Goal: Information Seeking & Learning: Learn about a topic

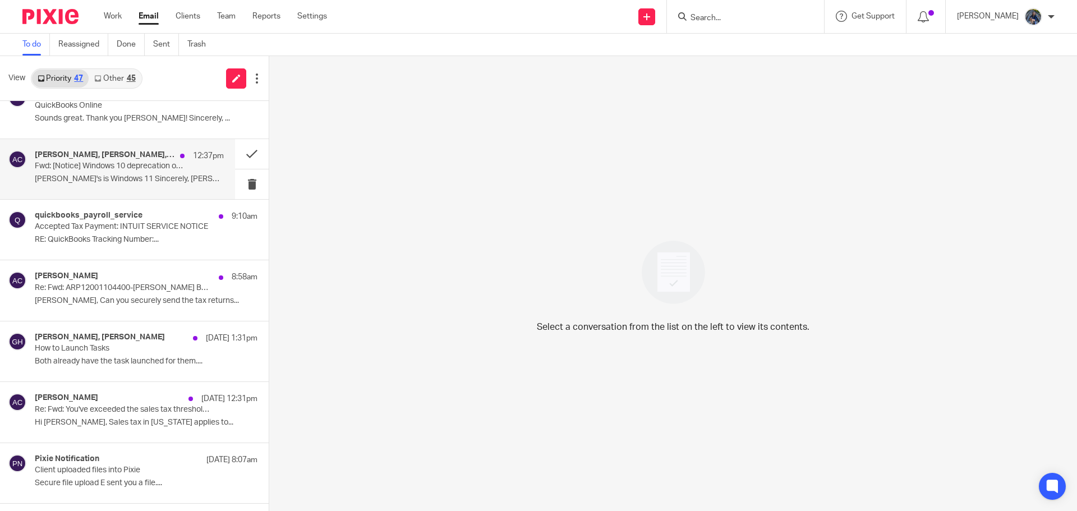
scroll to position [112, 0]
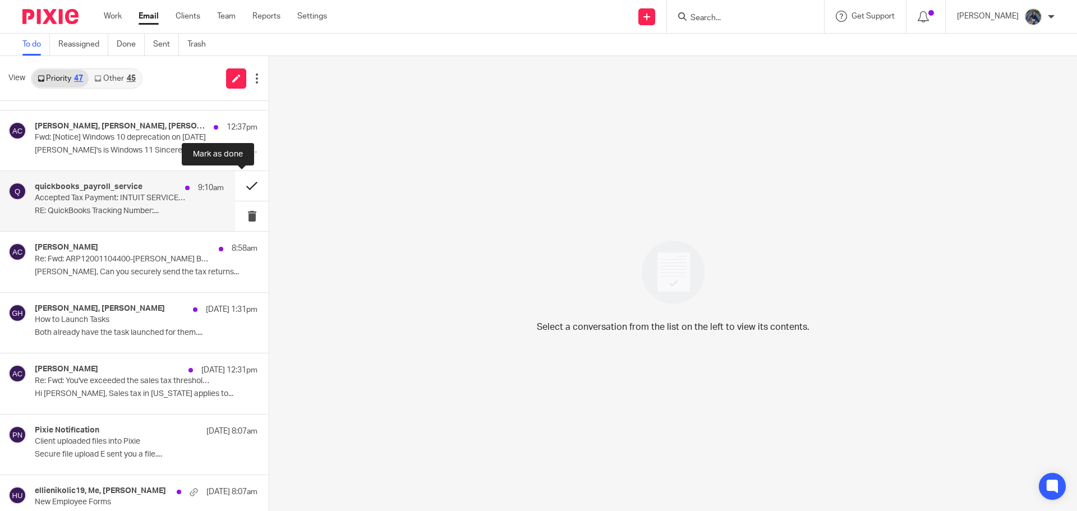
click at [242, 183] on button at bounding box center [252, 186] width 34 height 30
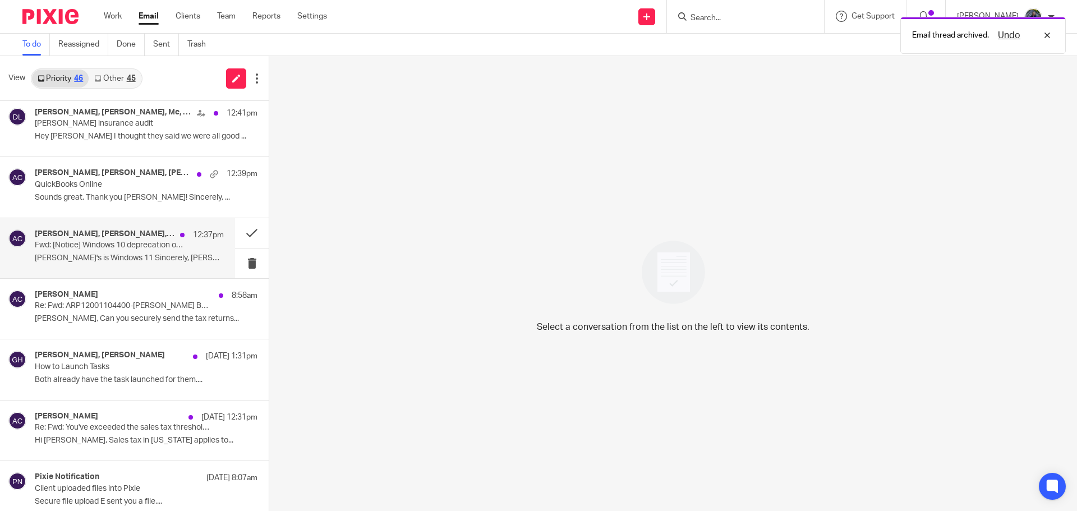
scroll to position [0, 0]
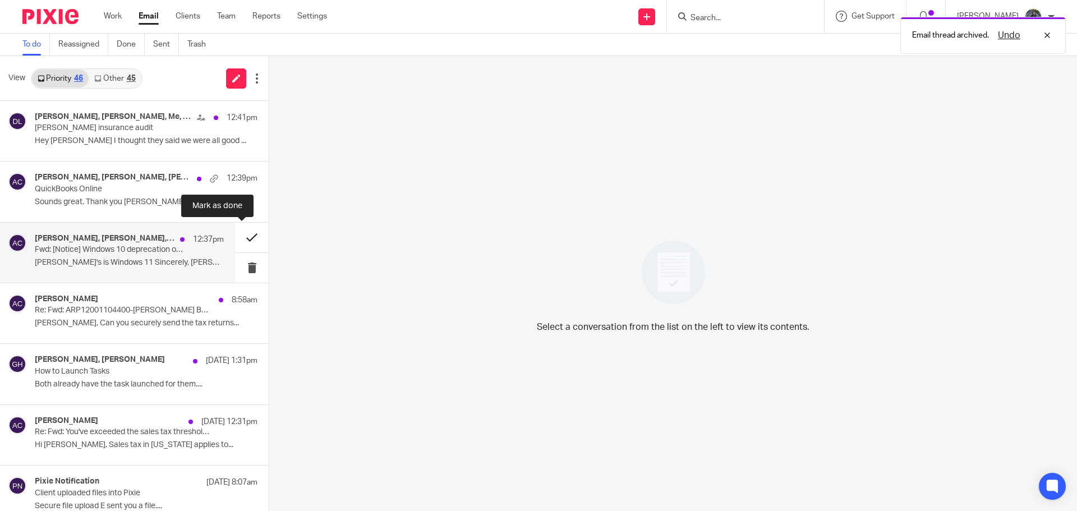
click at [242, 232] on button at bounding box center [252, 238] width 34 height 30
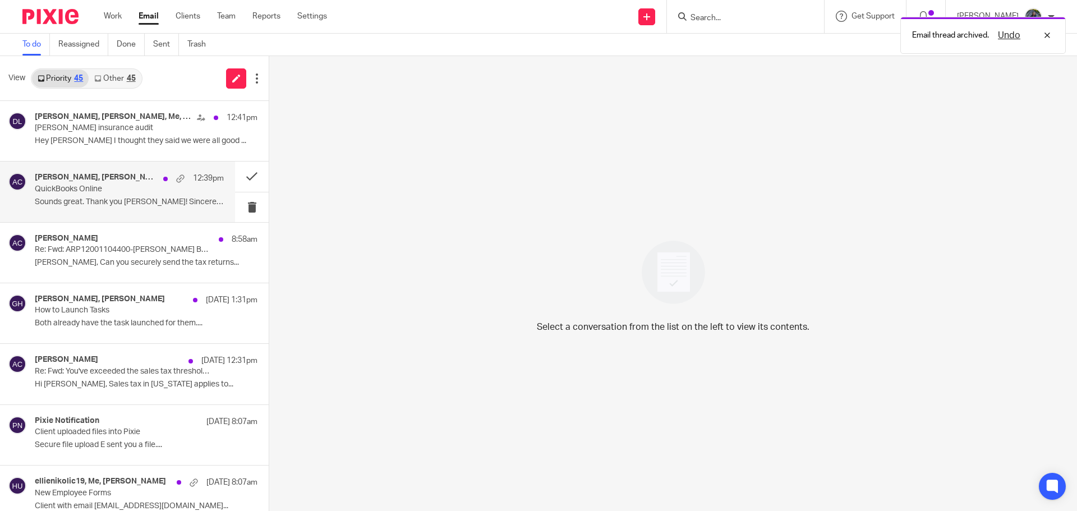
click at [135, 189] on p "QuickBooks Online" at bounding box center [110, 190] width 151 height 10
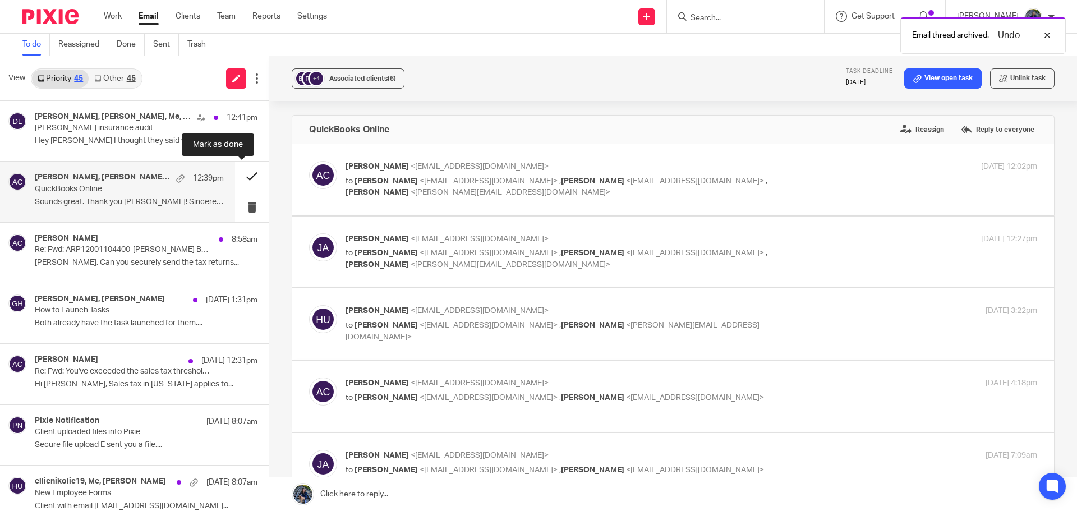
click at [241, 176] on button at bounding box center [252, 177] width 34 height 30
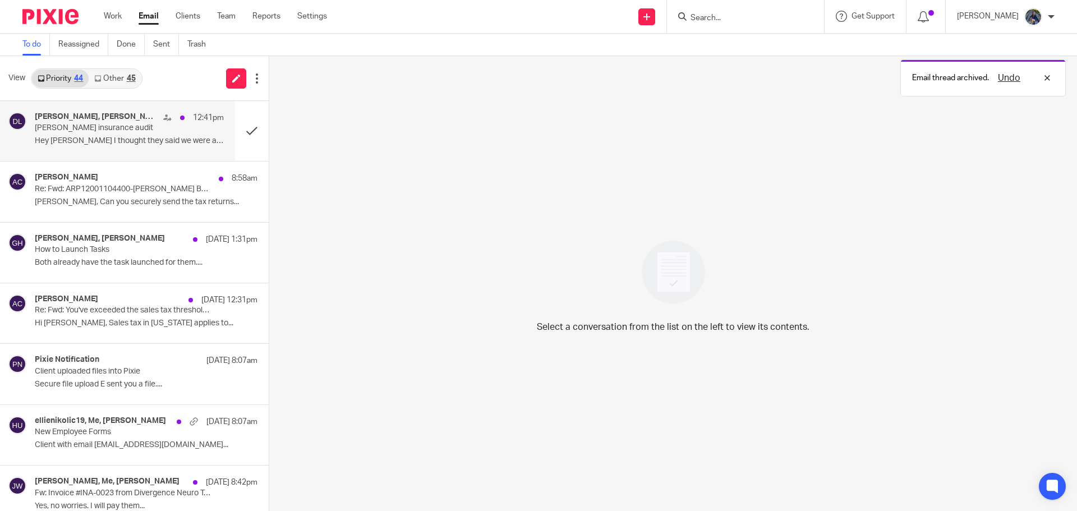
click at [156, 135] on div "Doug Kuiper, Amy Corfixsen, Me, Amy L Corfixsen, CPA 12:41pm Doug kuiper insura…" at bounding box center [129, 131] width 189 height 38
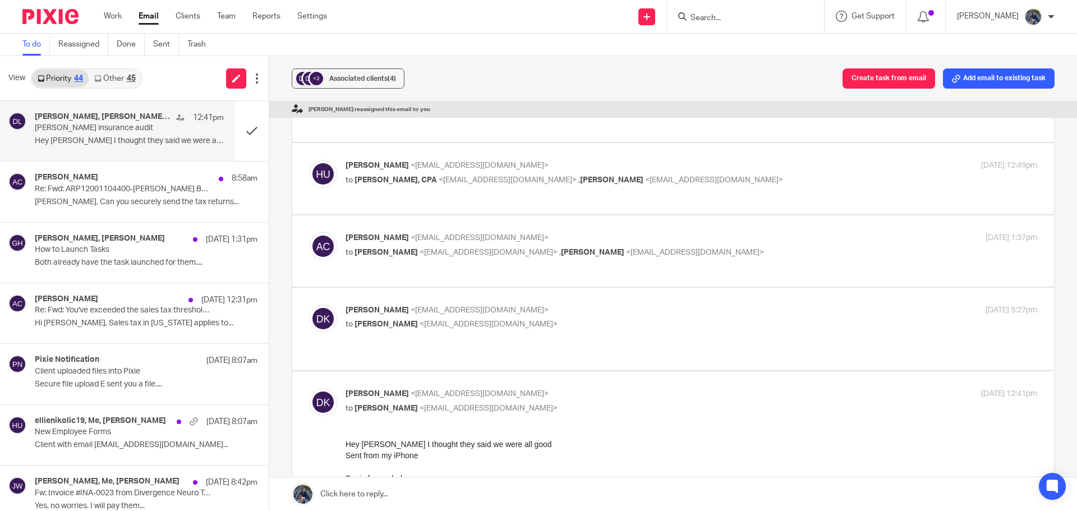
scroll to position [56, 0]
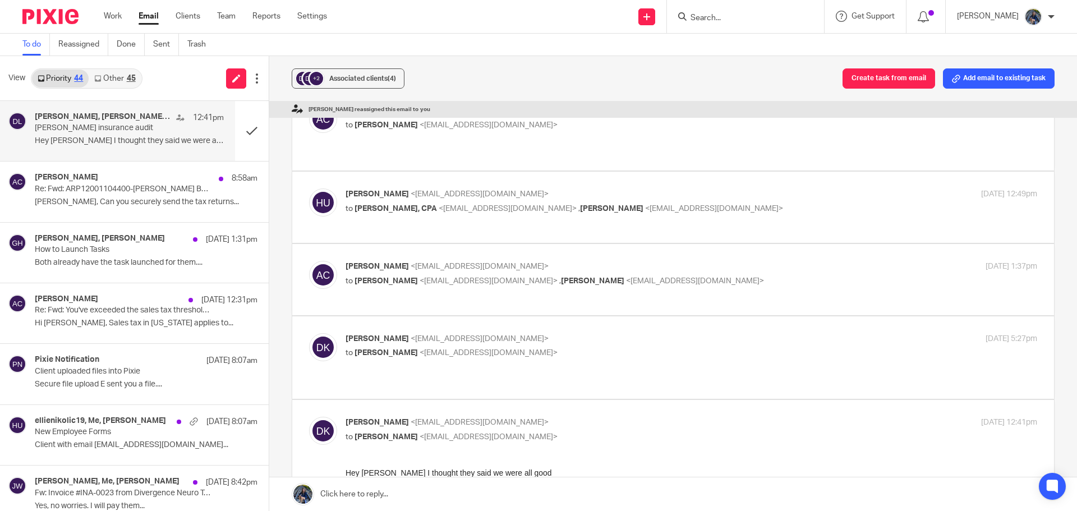
click at [559, 333] on p "Doug Kuiper <dougkuiper@sbcglobal.net>" at bounding box center [576, 339] width 461 height 12
checkbox input "true"
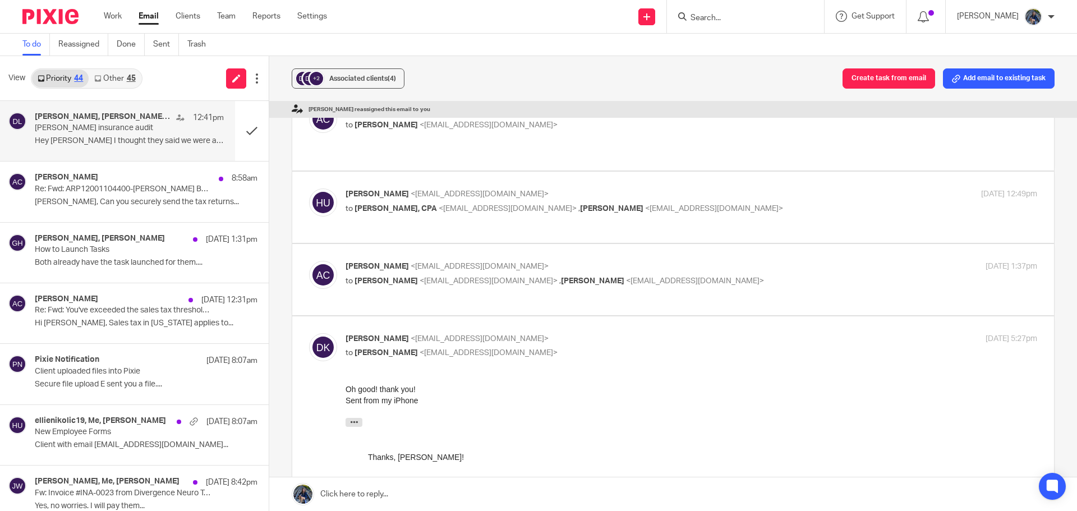
scroll to position [280, 0]
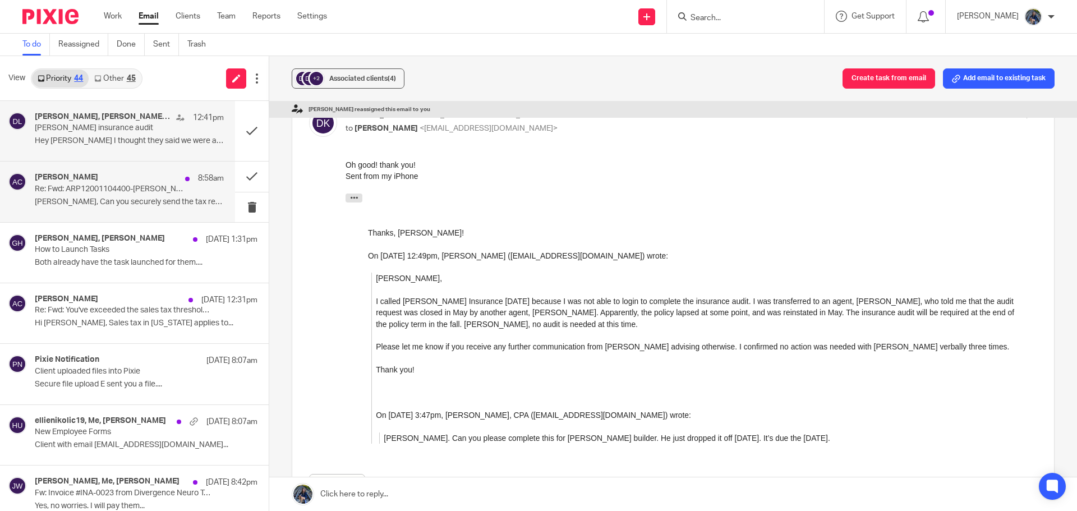
click at [114, 195] on div "Amy Corfixsen 8:58am Re: Fwd: ARP12001104400-DOUG KUIPER BUILDER LLC Holly, Can…" at bounding box center [129, 192] width 189 height 38
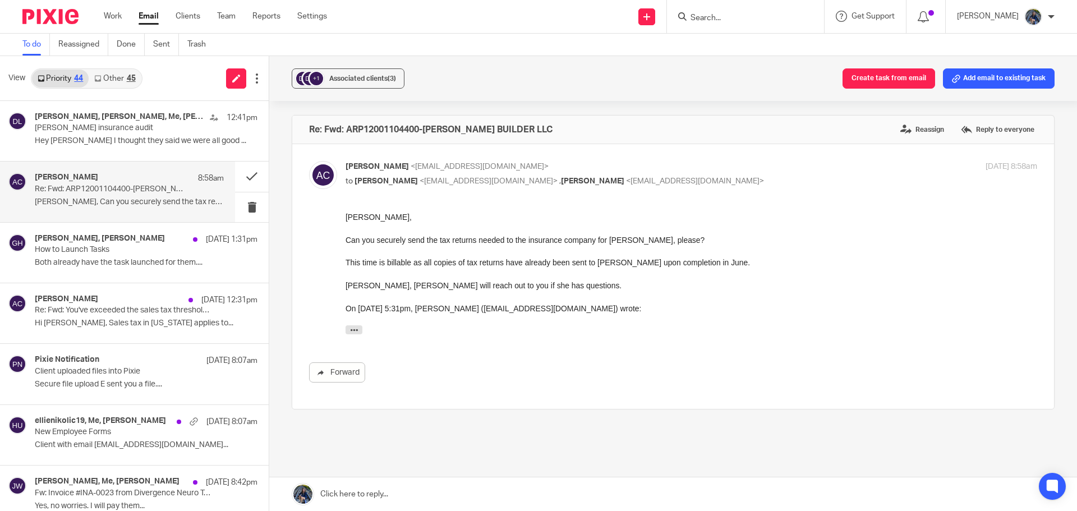
scroll to position [0, 0]
click at [355, 329] on icon "button" at bounding box center [354, 330] width 8 height 8
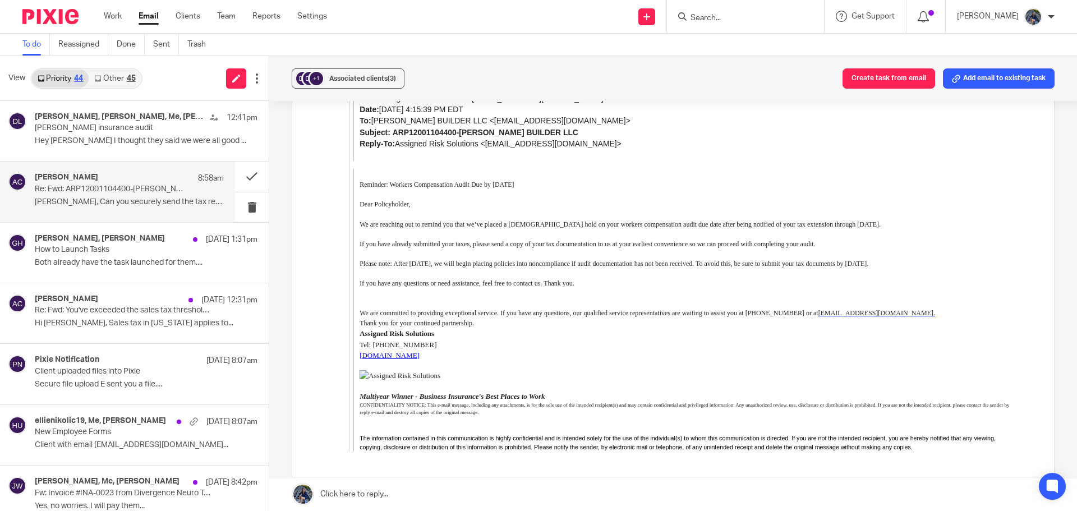
scroll to position [337, 0]
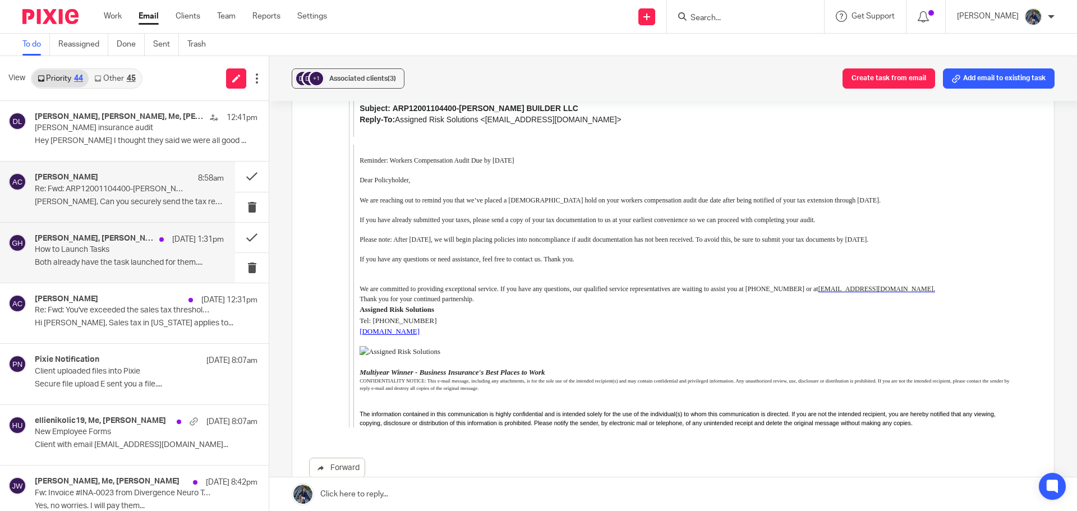
click at [127, 255] on div "Amy Corfixsen, Gabby Hallatschek Sep 16 1:31pm How to Launch Tasks Both already…" at bounding box center [129, 253] width 189 height 38
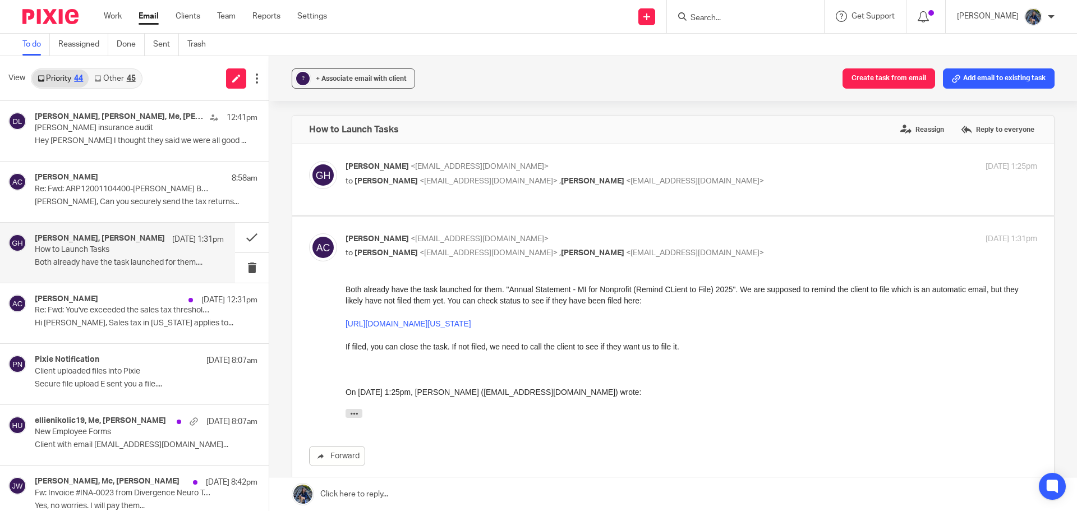
scroll to position [0, 0]
click at [243, 234] on button at bounding box center [252, 238] width 34 height 30
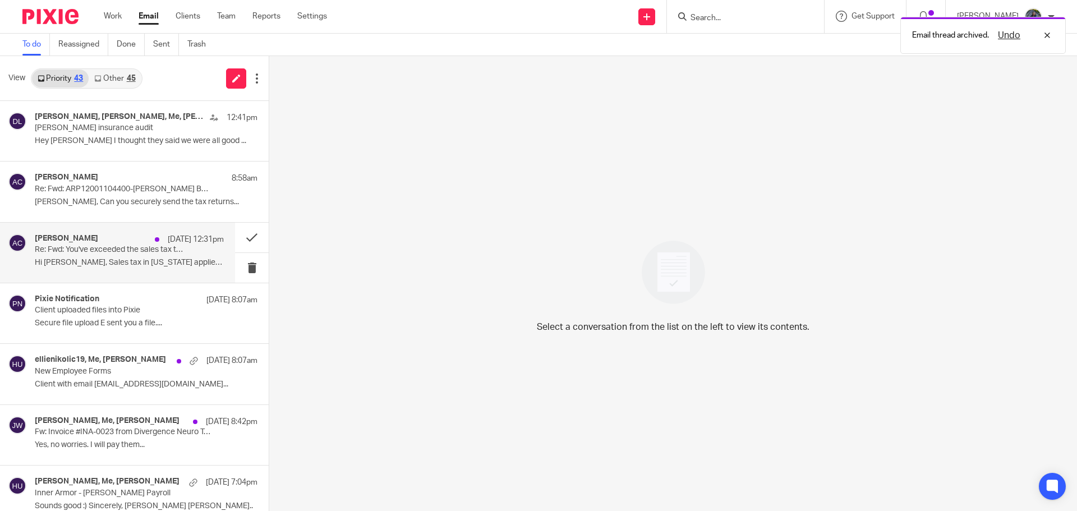
click at [121, 257] on div "Amy Corfixsen Sep 16 12:31pm Re: Fwd: You've exceeded the sales tax threshold i…" at bounding box center [129, 253] width 189 height 38
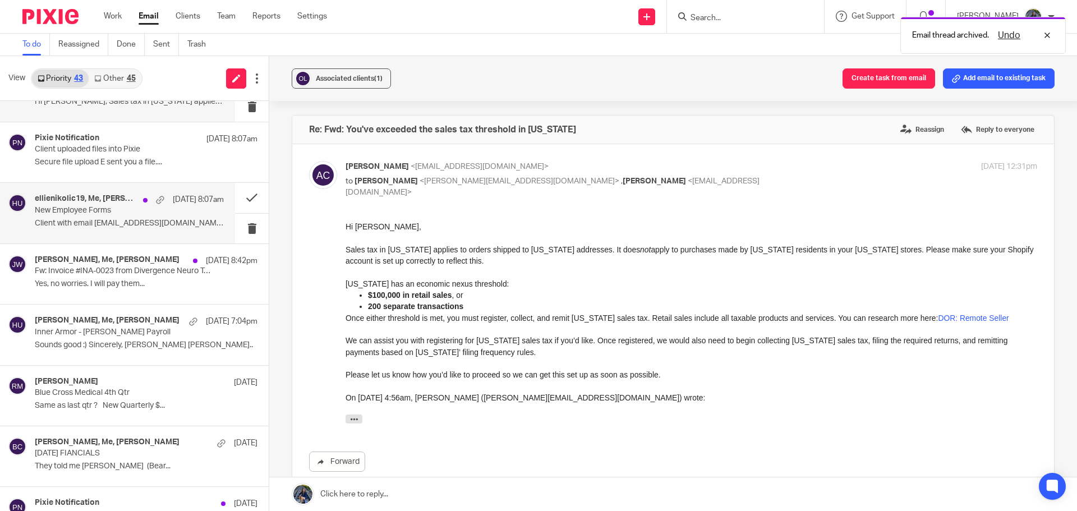
scroll to position [168, 0]
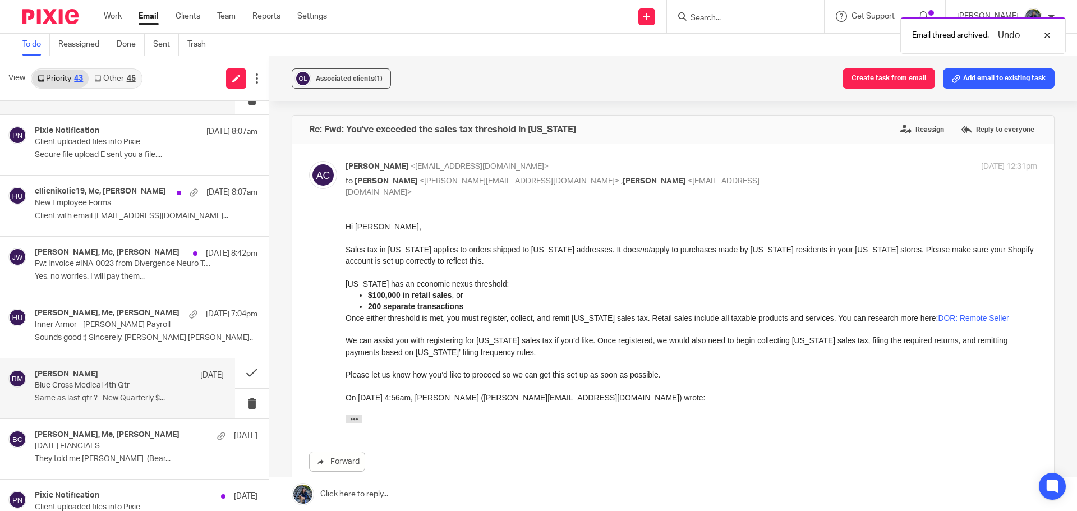
click at [112, 377] on div "Ric Mayer Sep 13" at bounding box center [129, 375] width 189 height 11
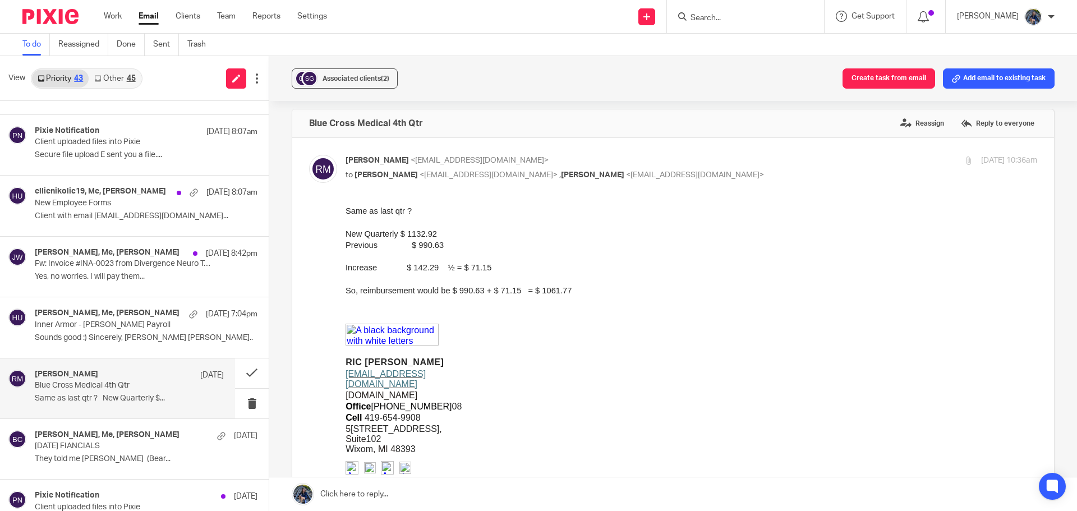
scroll to position [0, 0]
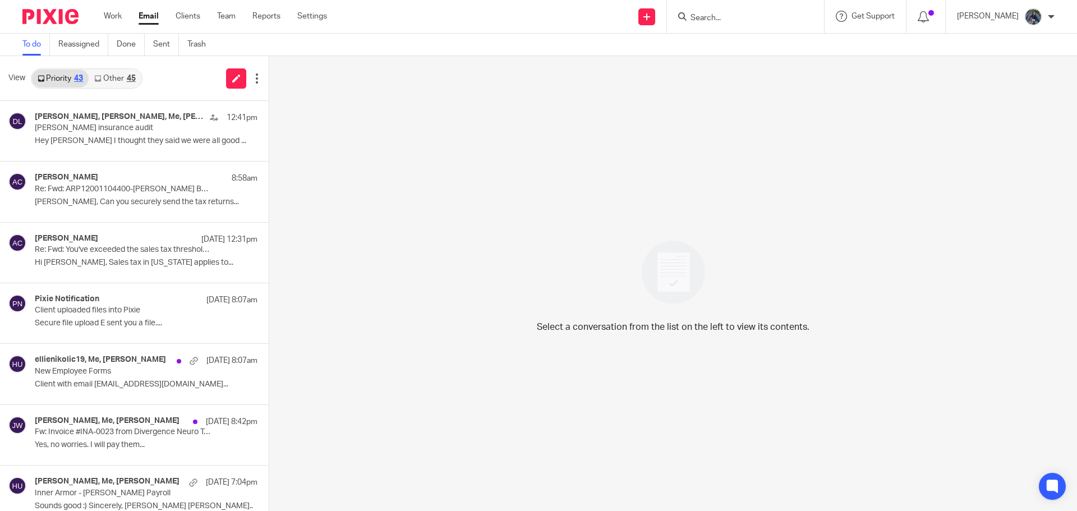
drag, startPoint x: 0, startPoint y: 0, endPoint x: 122, endPoint y: 82, distance: 146.7
click at [122, 82] on link "Other 45" at bounding box center [115, 79] width 52 height 18
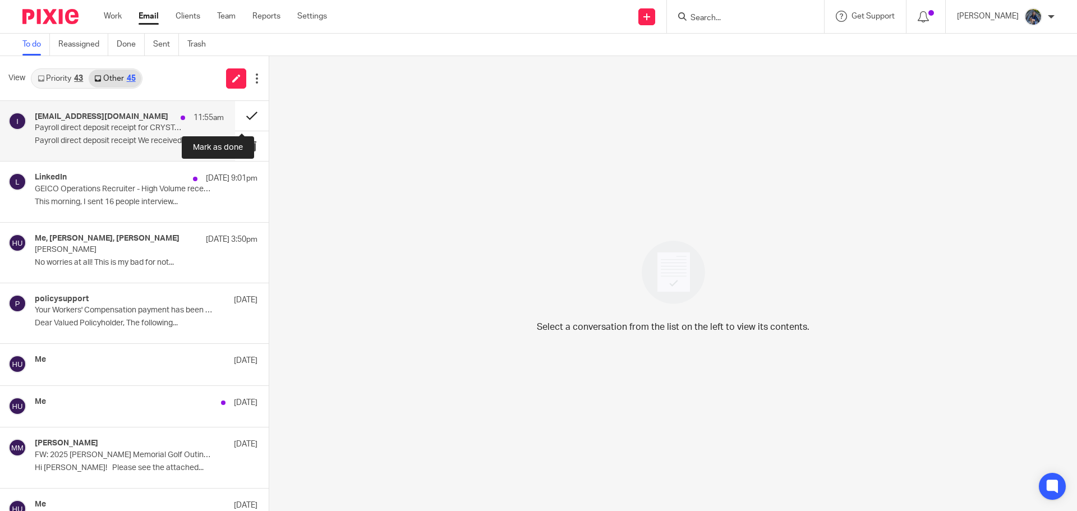
click at [236, 113] on button at bounding box center [252, 116] width 34 height 30
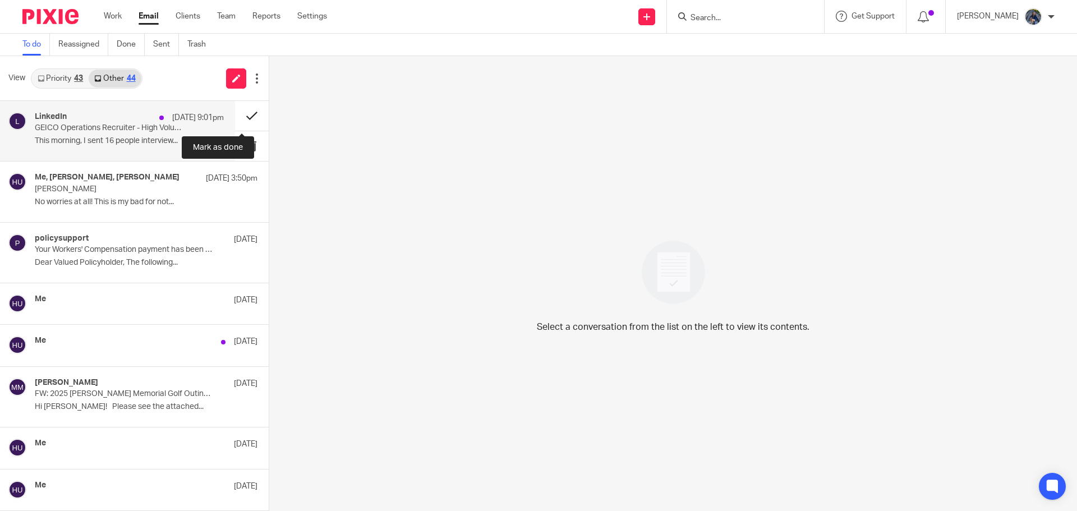
click at [240, 119] on button at bounding box center [252, 116] width 34 height 30
